Goal: Task Accomplishment & Management: Use online tool/utility

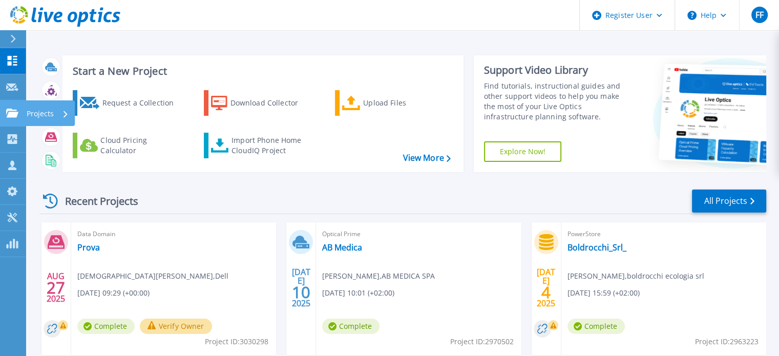
click at [5, 109] on link "Projects Projects" at bounding box center [13, 113] width 26 height 26
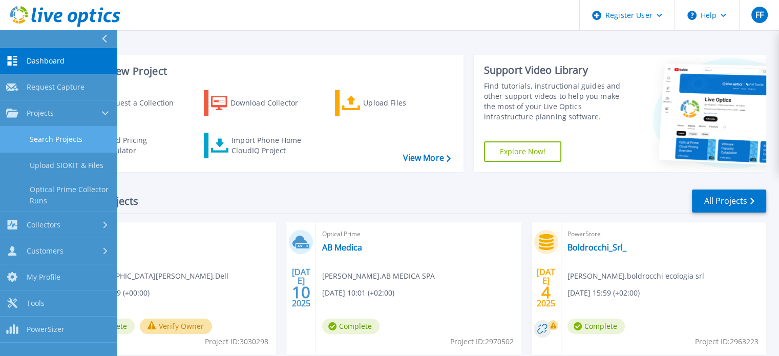
click at [46, 139] on link "Search Projects" at bounding box center [58, 139] width 117 height 26
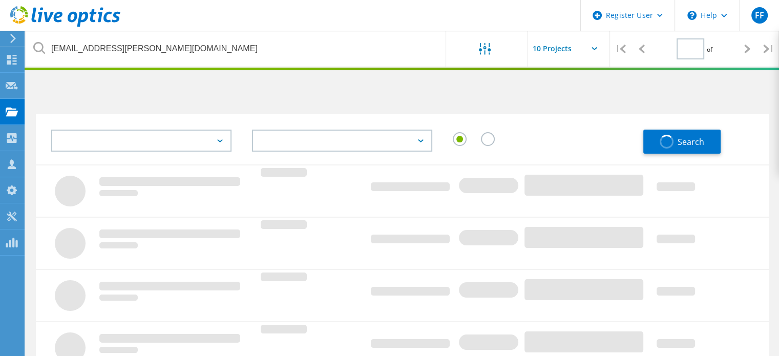
type input "1"
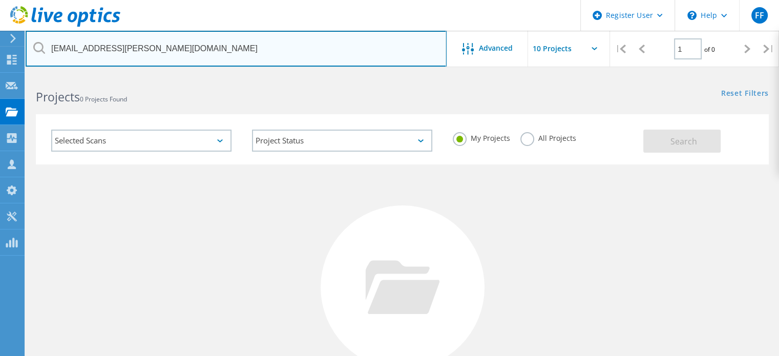
drag, startPoint x: 154, startPoint y: 52, endPoint x: 27, endPoint y: 48, distance: 126.5
click at [28, 49] on input "[EMAIL_ADDRESS][PERSON_NAME][DOMAIN_NAME]" at bounding box center [236, 49] width 421 height 36
paste input "[PERSON_NAME]"
type input "[PERSON_NAME][EMAIL_ADDRESS][DOMAIN_NAME]"
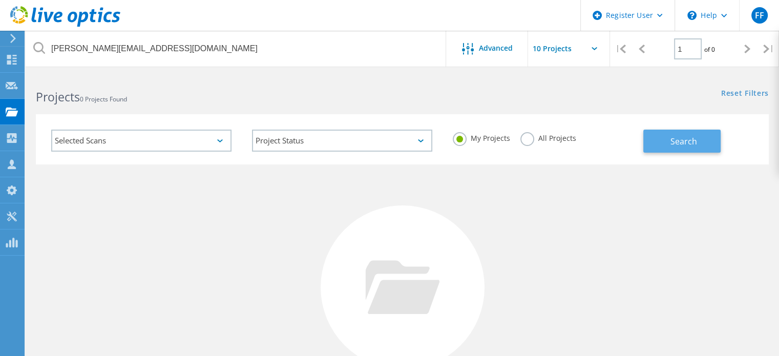
click at [667, 143] on button "Search" at bounding box center [681, 141] width 77 height 23
click at [526, 137] on label "All Projects" at bounding box center [548, 137] width 56 height 10
click at [0, 0] on input "All Projects" at bounding box center [0, 0] width 0 height 0
click at [671, 136] on span "Search" at bounding box center [683, 141] width 27 height 11
